Goal: Transaction & Acquisition: Purchase product/service

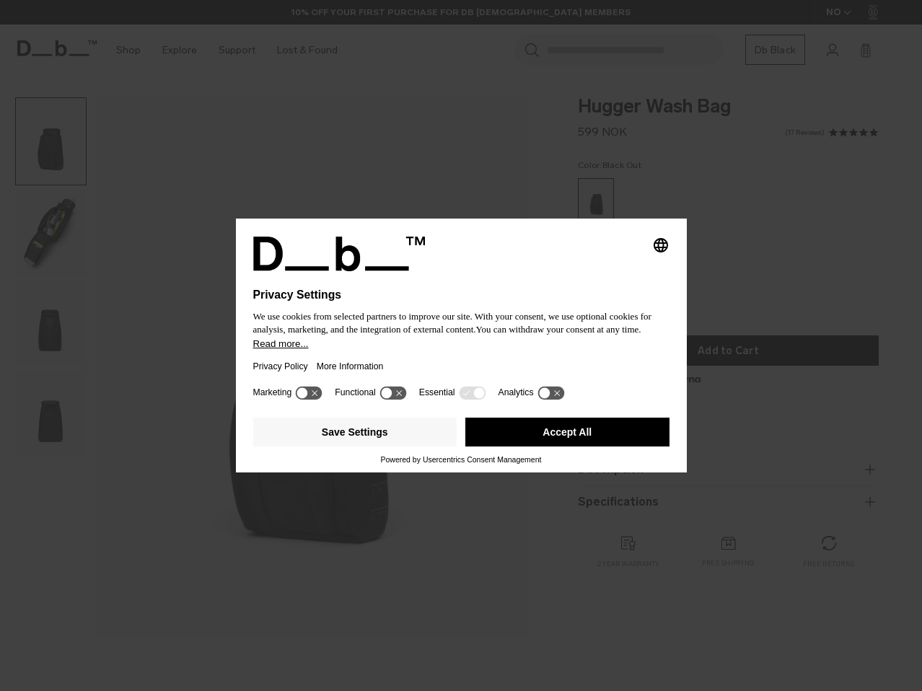
click at [315, 395] on icon at bounding box center [309, 393] width 27 height 14
click at [306, 394] on icon at bounding box center [309, 393] width 27 height 14
drag, startPoint x: 398, startPoint y: 135, endPoint x: 400, endPoint y: 144, distance: 8.8
click at [398, 134] on div "Selecting an option will immediately change the language Privacy Settings We us…" at bounding box center [461, 345] width 922 height 691
click at [404, 431] on button "Save Settings" at bounding box center [355, 432] width 204 height 29
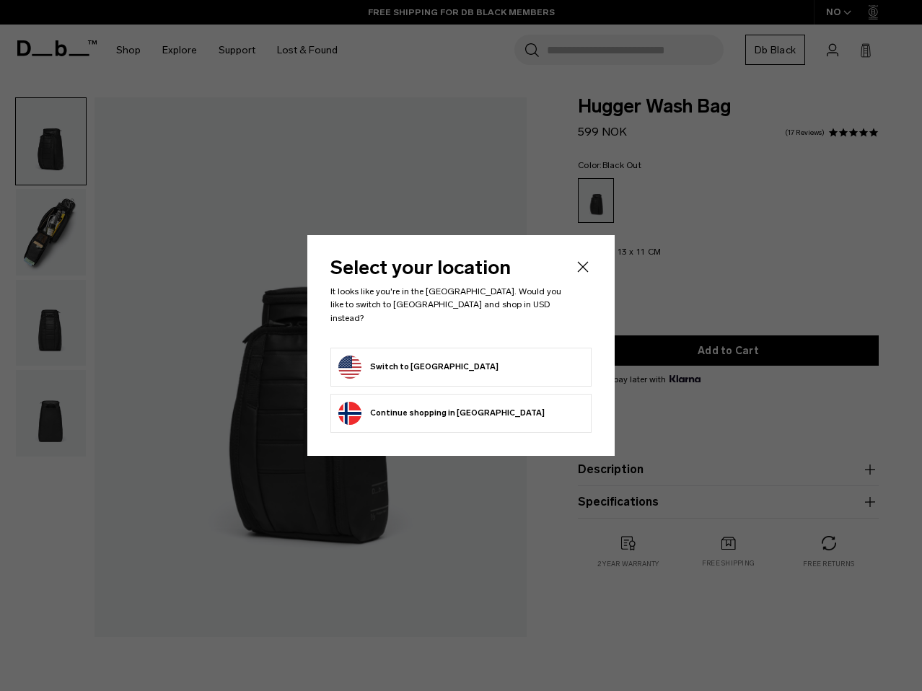
click at [435, 369] on button "Switch to [GEOGRAPHIC_DATA]" at bounding box center [418, 367] width 160 height 23
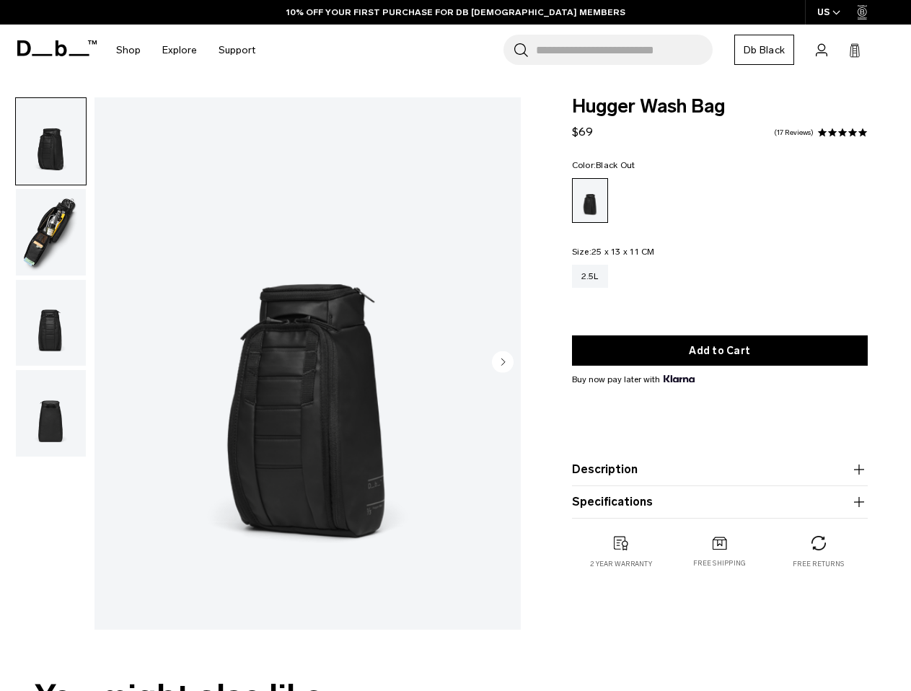
click at [45, 227] on img "button" at bounding box center [51, 232] width 70 height 87
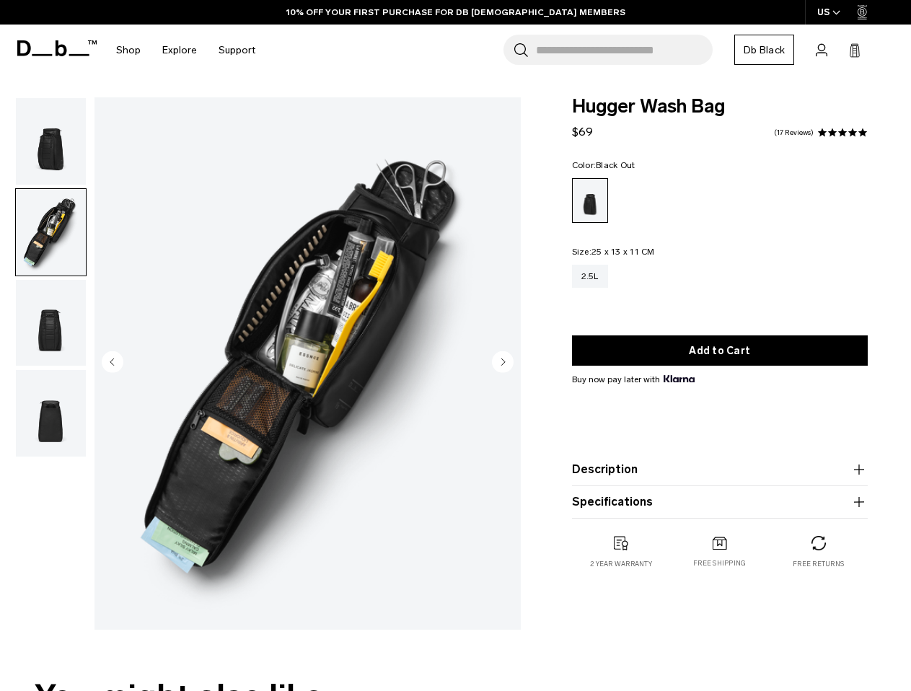
click at [56, 313] on img "button" at bounding box center [51, 323] width 70 height 87
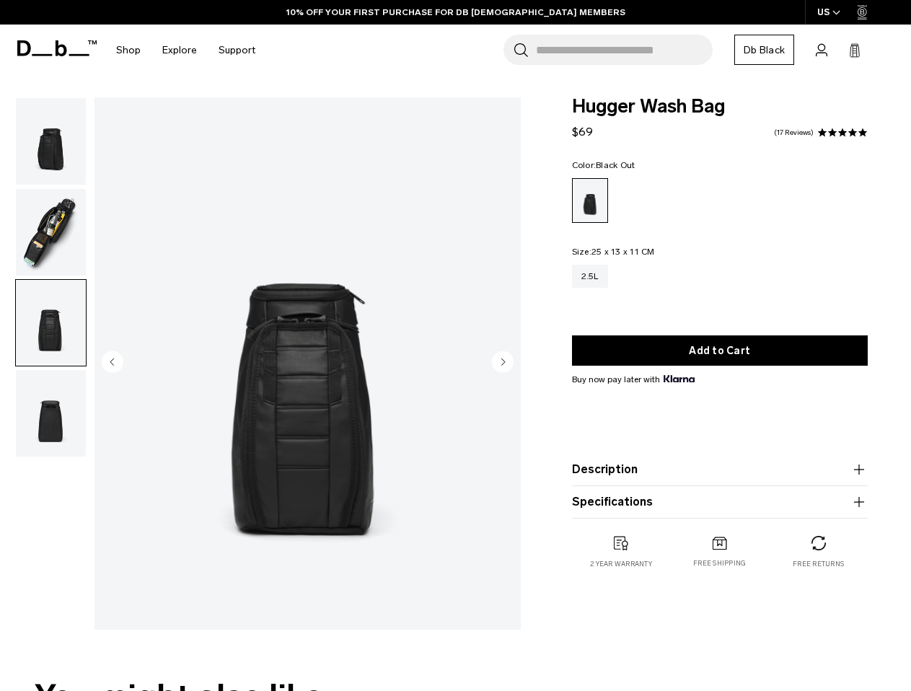
click at [61, 425] on img "button" at bounding box center [51, 413] width 70 height 87
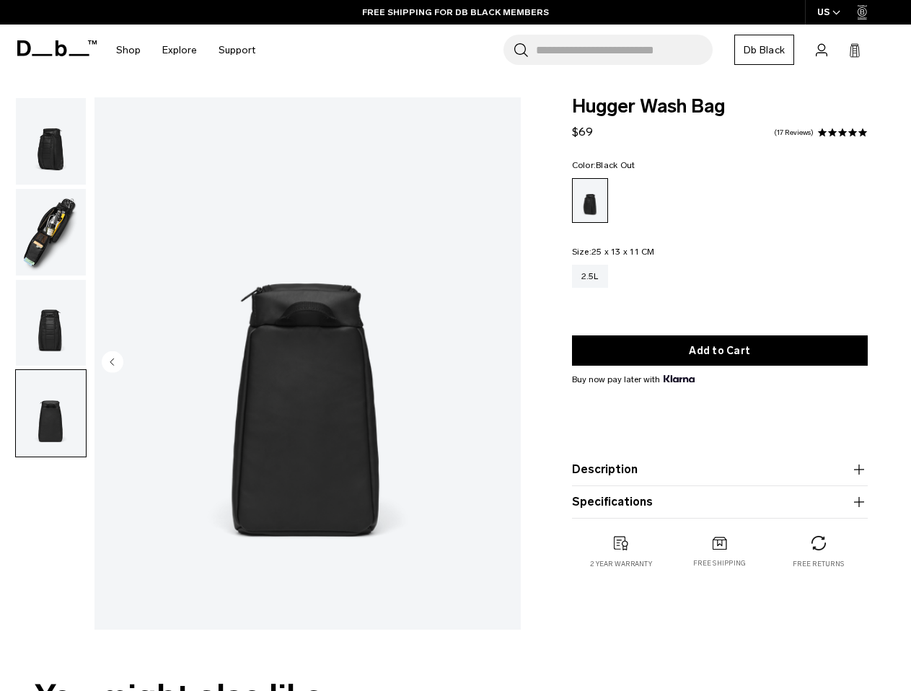
click at [43, 323] on img "button" at bounding box center [51, 323] width 70 height 87
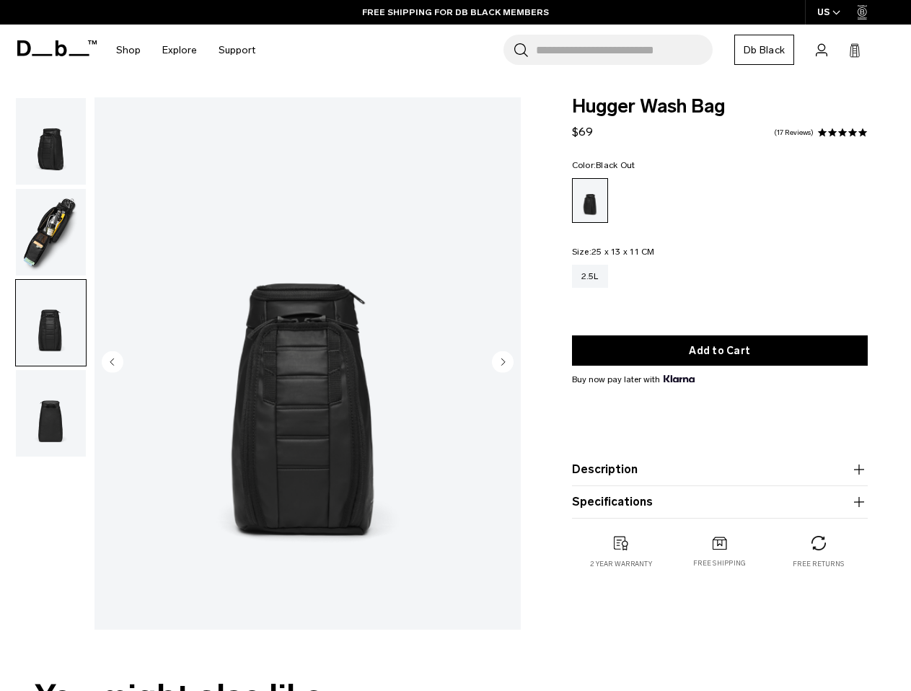
click at [70, 245] on img "button" at bounding box center [51, 232] width 70 height 87
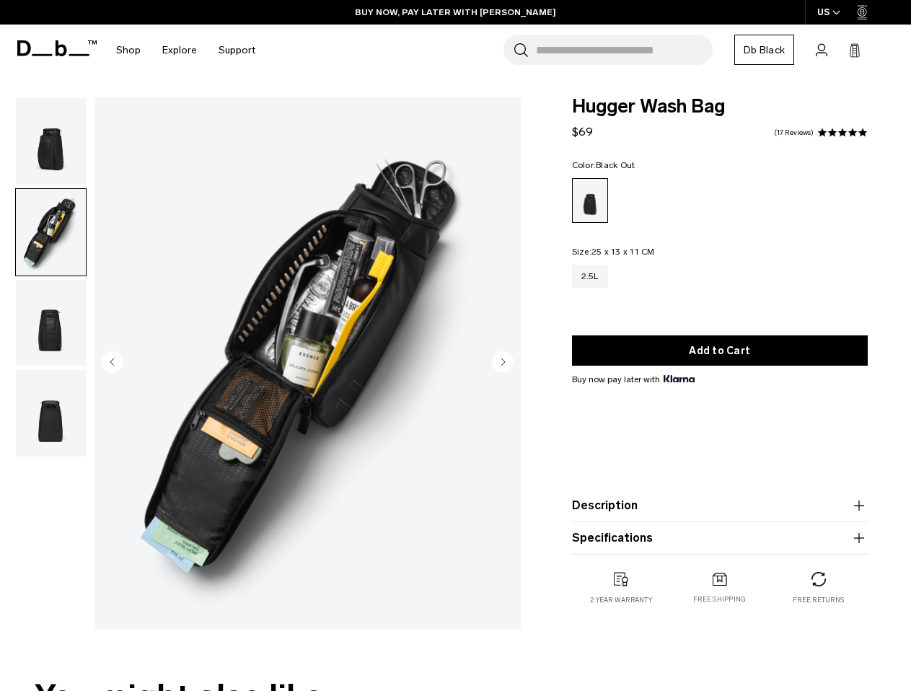
click at [498, 362] on circle "Next slide" at bounding box center [503, 362] width 22 height 22
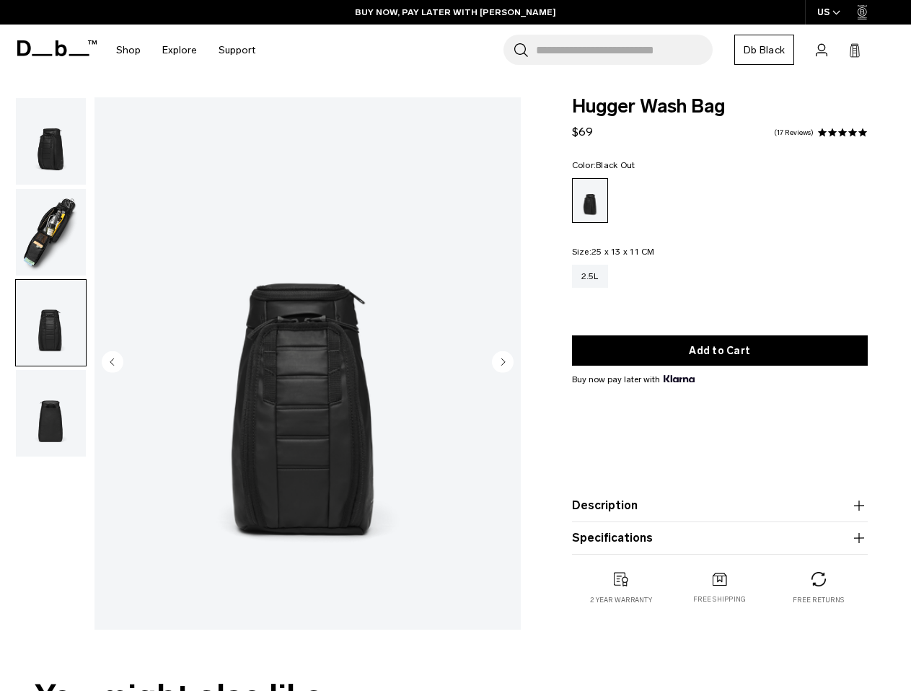
click at [498, 362] on circle "Next slide" at bounding box center [503, 362] width 22 height 22
